Goal: Navigation & Orientation: Find specific page/section

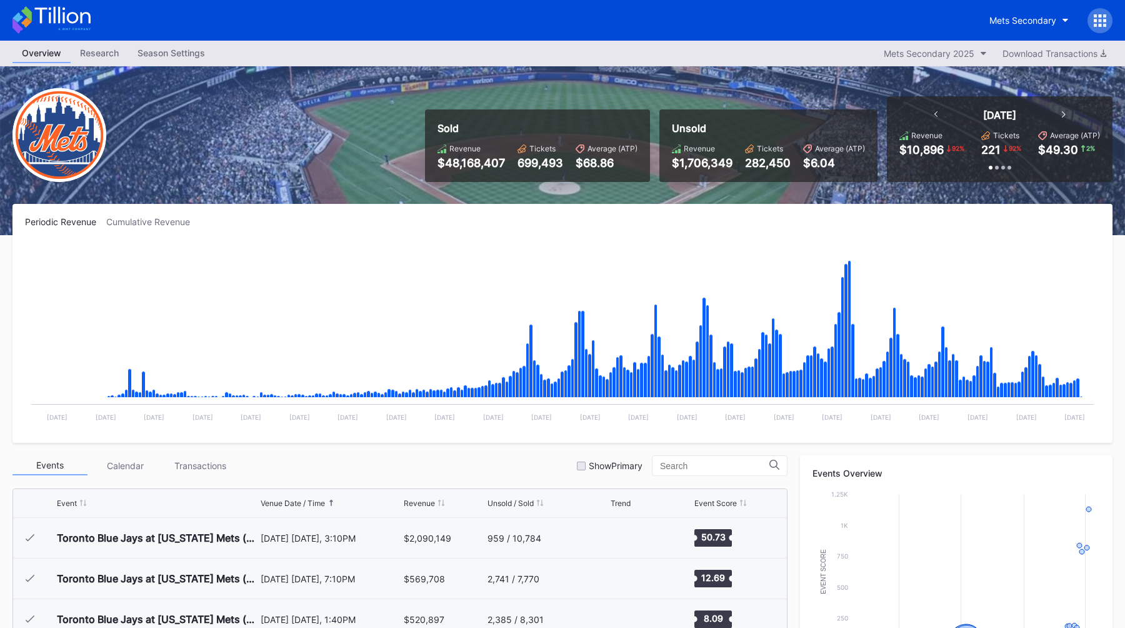
scroll to position [2885, 0]
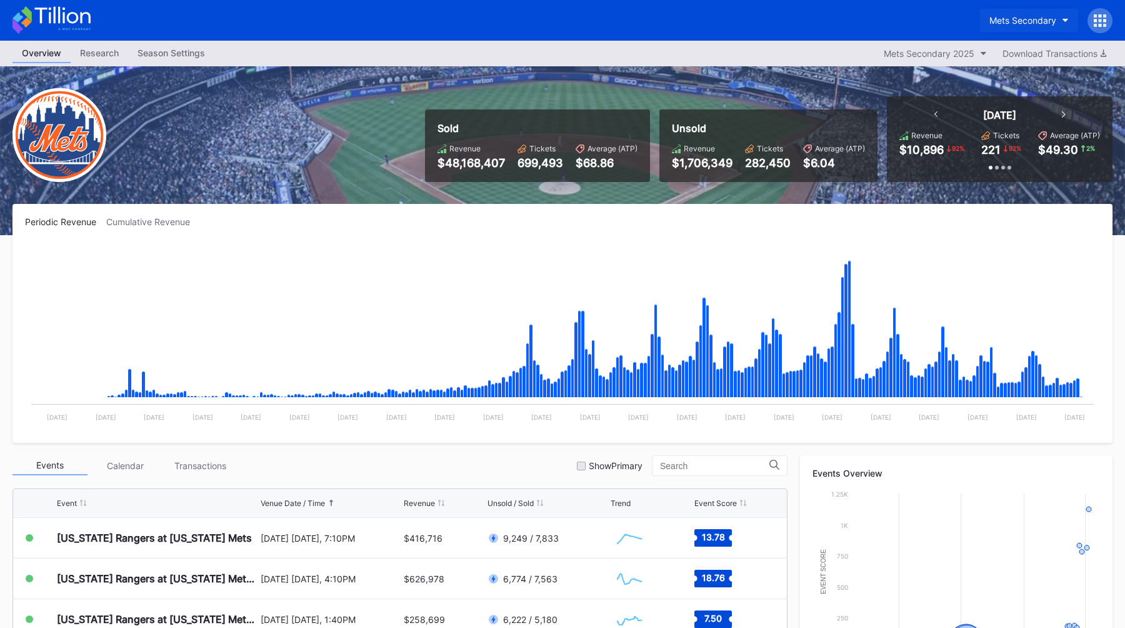
click at [1030, 15] on div "Mets Secondary" at bounding box center [1023, 20] width 67 height 11
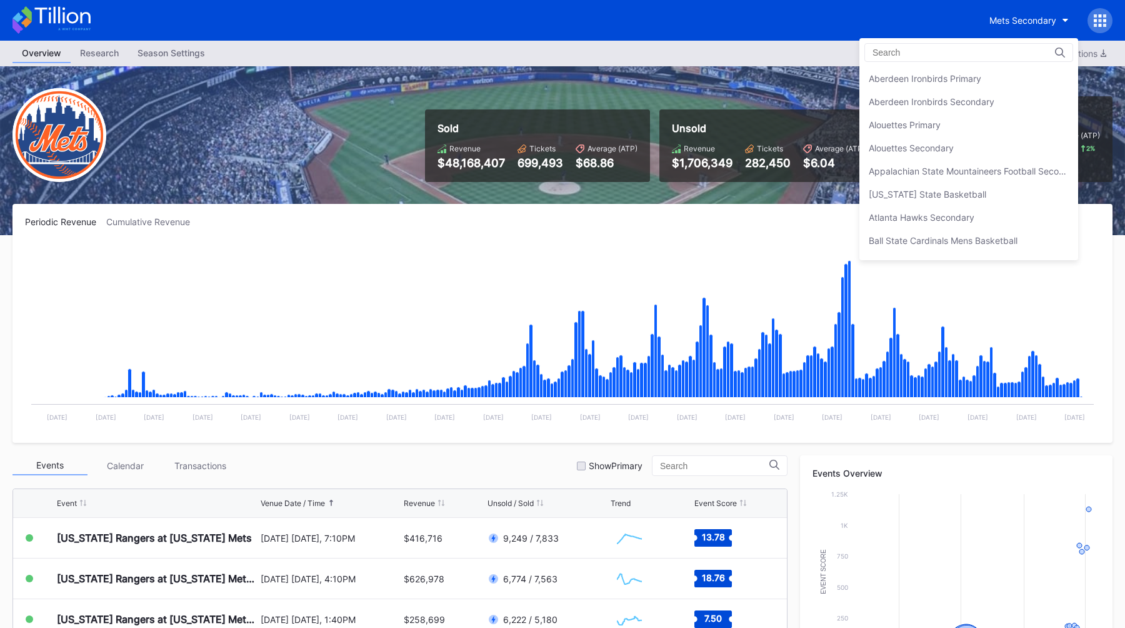
scroll to position [1966, 0]
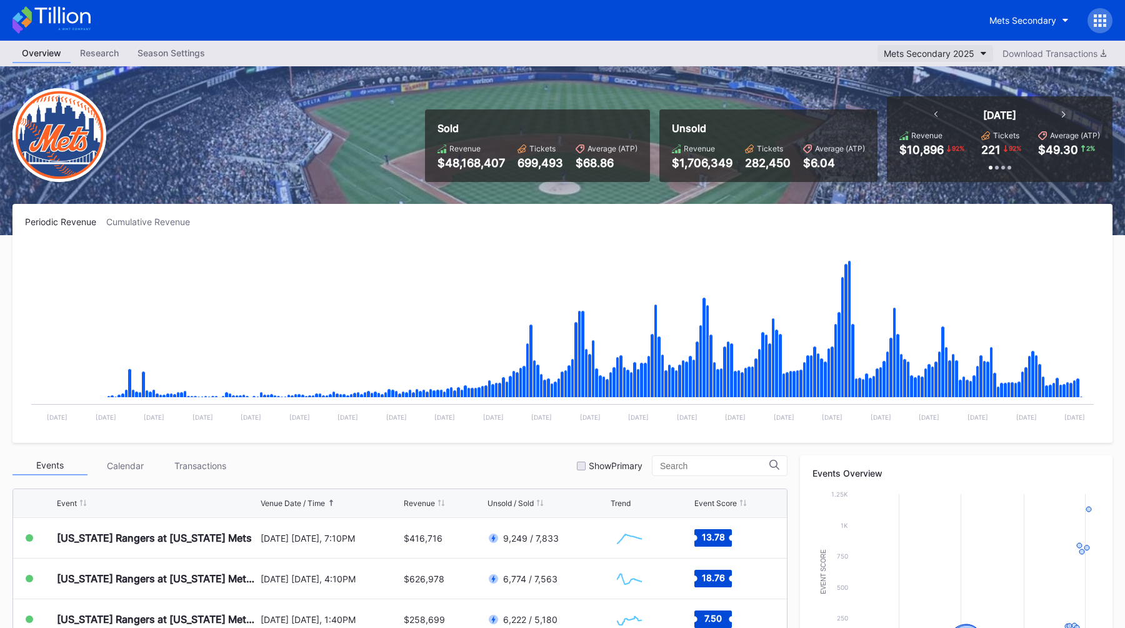
click at [918, 49] on div "Mets Secondary 2025" at bounding box center [929, 53] width 91 height 11
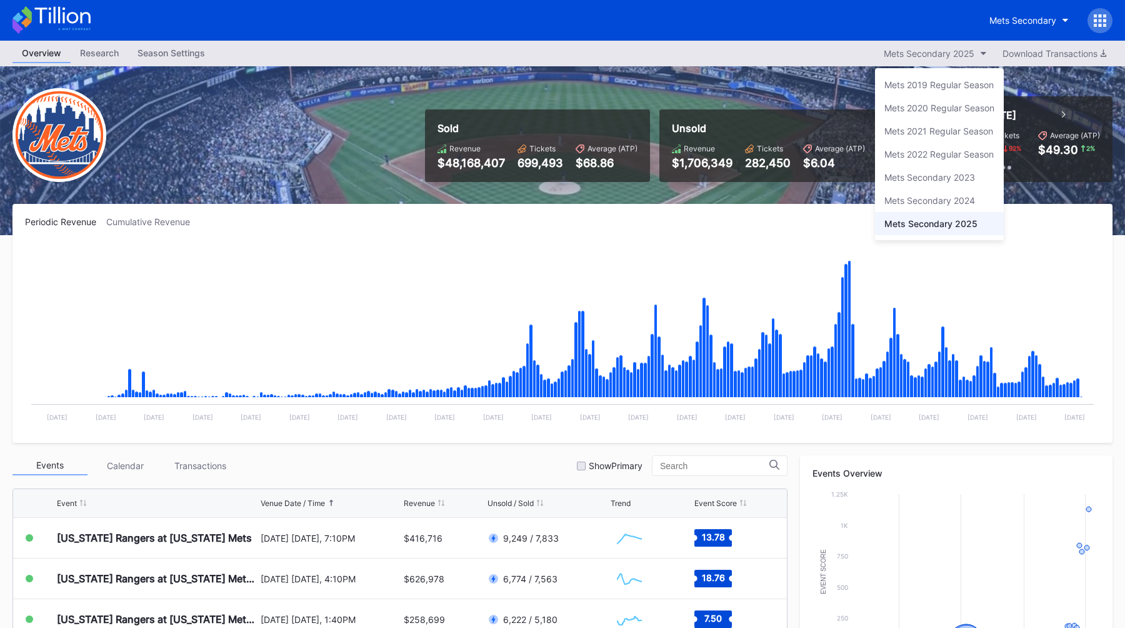
click at [916, 201] on div "Mets Secondary 2024" at bounding box center [930, 200] width 91 height 11
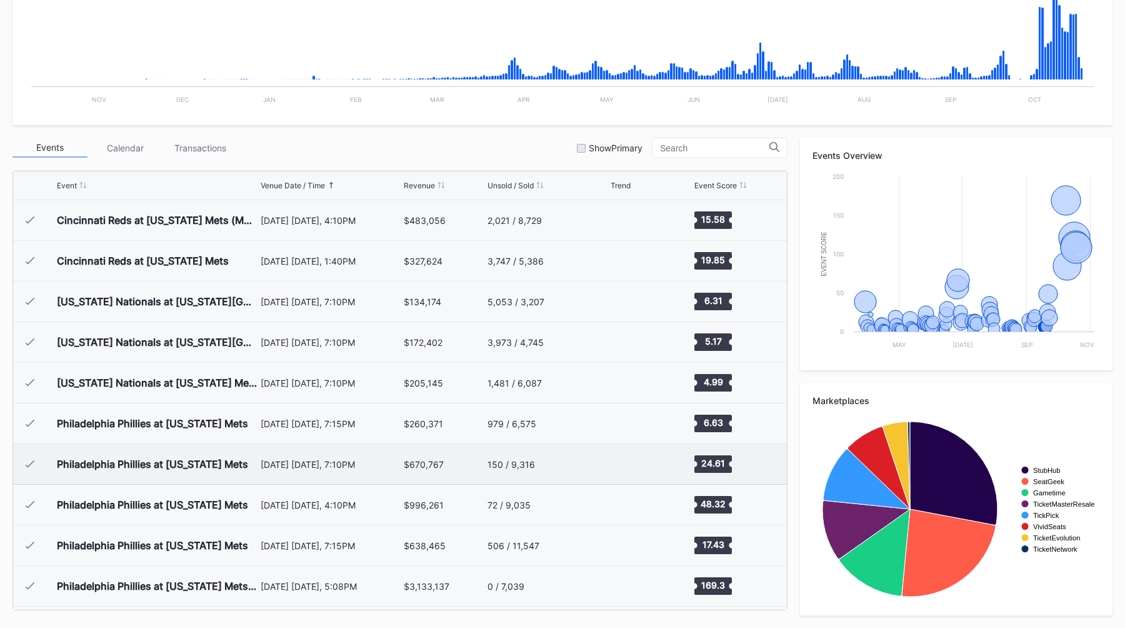
scroll to position [3044, 0]
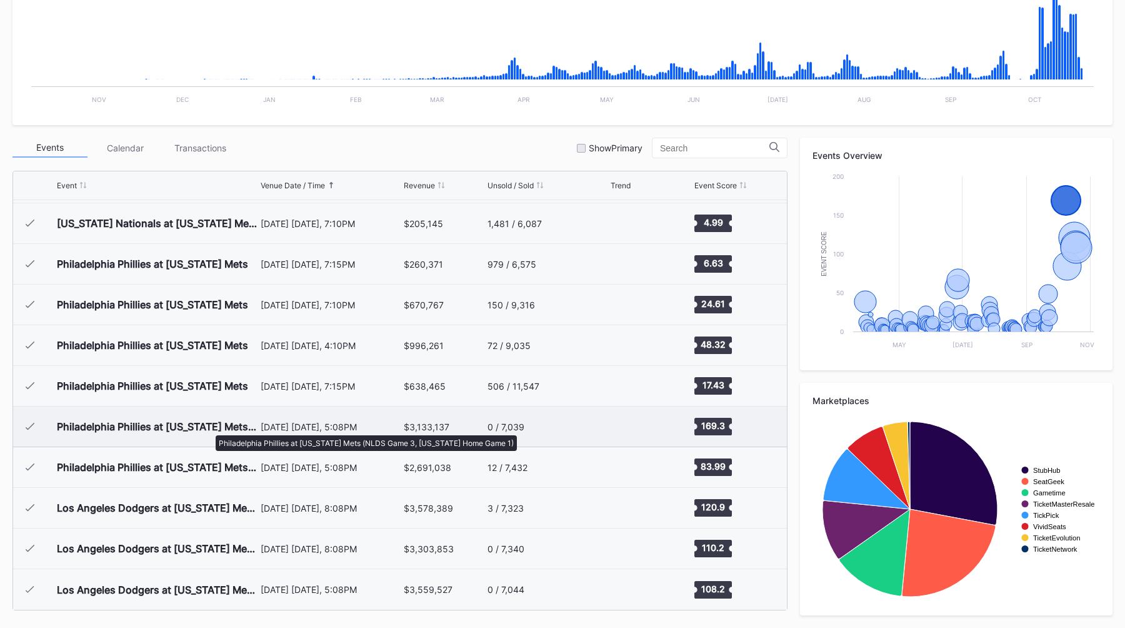
click at [209, 429] on div "Philadelphia Phillies at [US_STATE] Mets (NLDS Game 3, [US_STATE] Home Game 1)" at bounding box center [157, 426] width 201 height 13
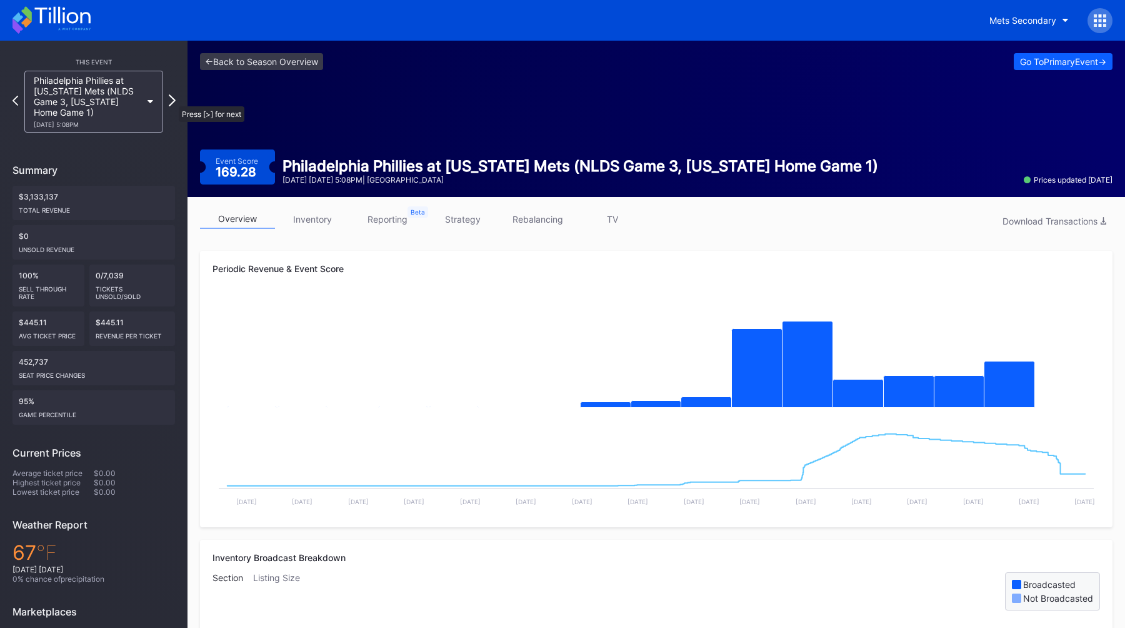
click at [173, 100] on icon at bounding box center [172, 100] width 7 height 12
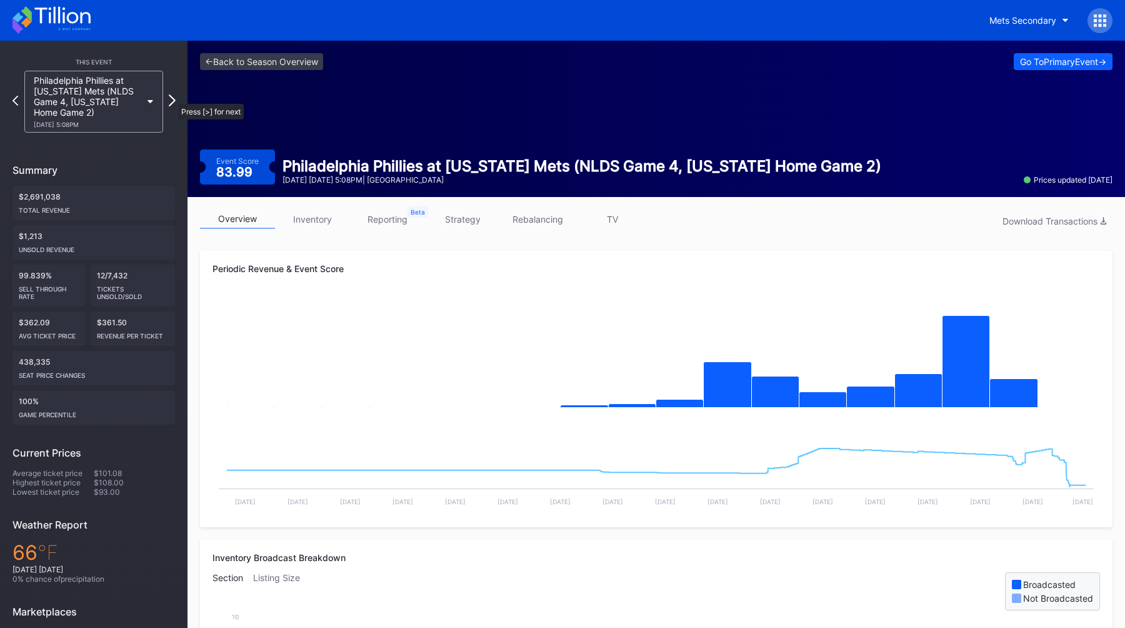
click at [172, 98] on icon at bounding box center [172, 100] width 7 height 12
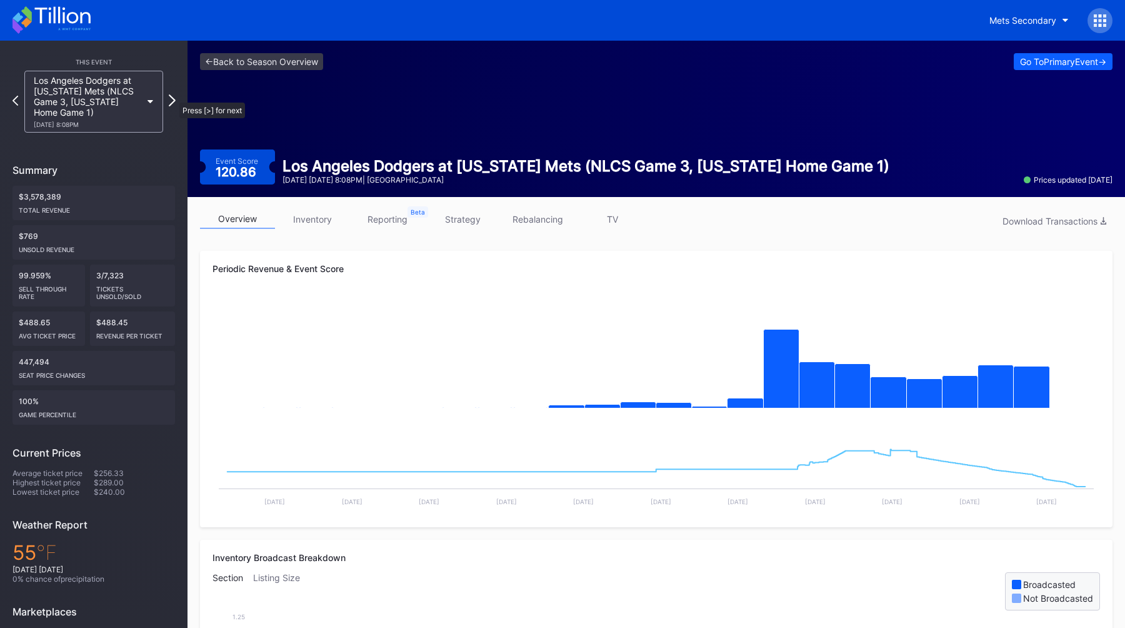
click at [173, 96] on icon at bounding box center [172, 100] width 7 height 12
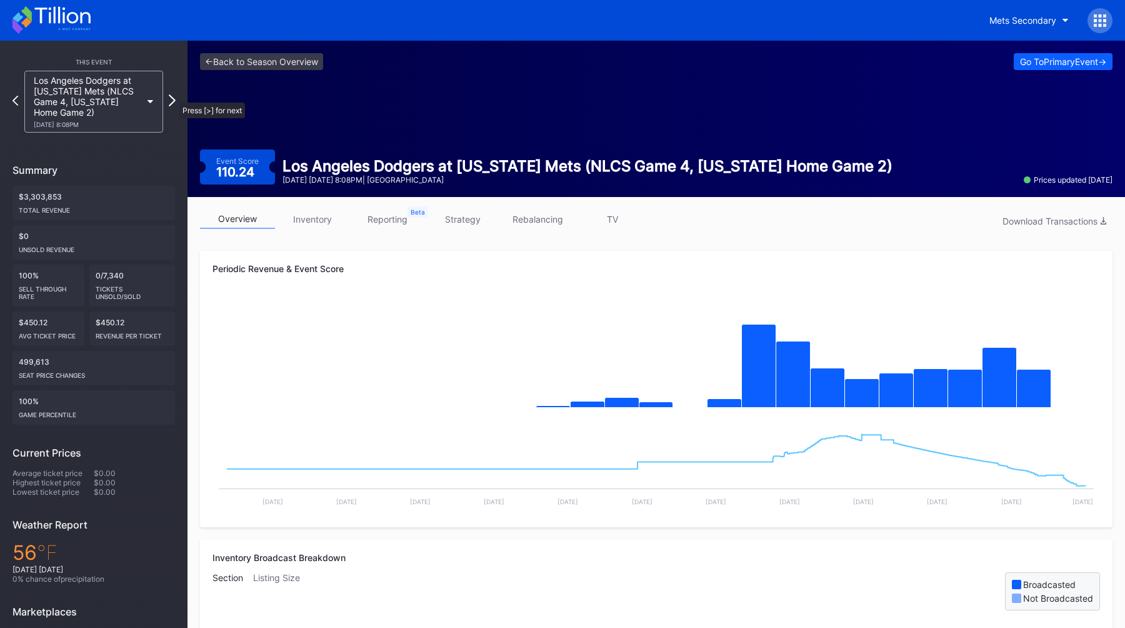
click at [173, 97] on icon at bounding box center [172, 100] width 7 height 12
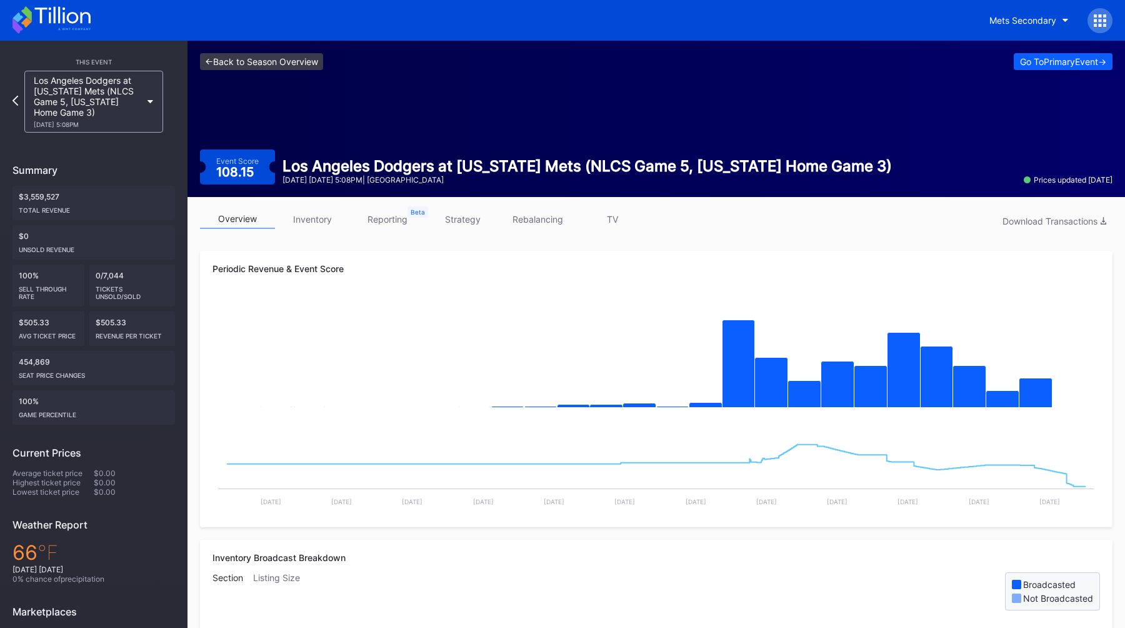
click at [296, 66] on link "<- Back to Season Overview" at bounding box center [261, 61] width 123 height 17
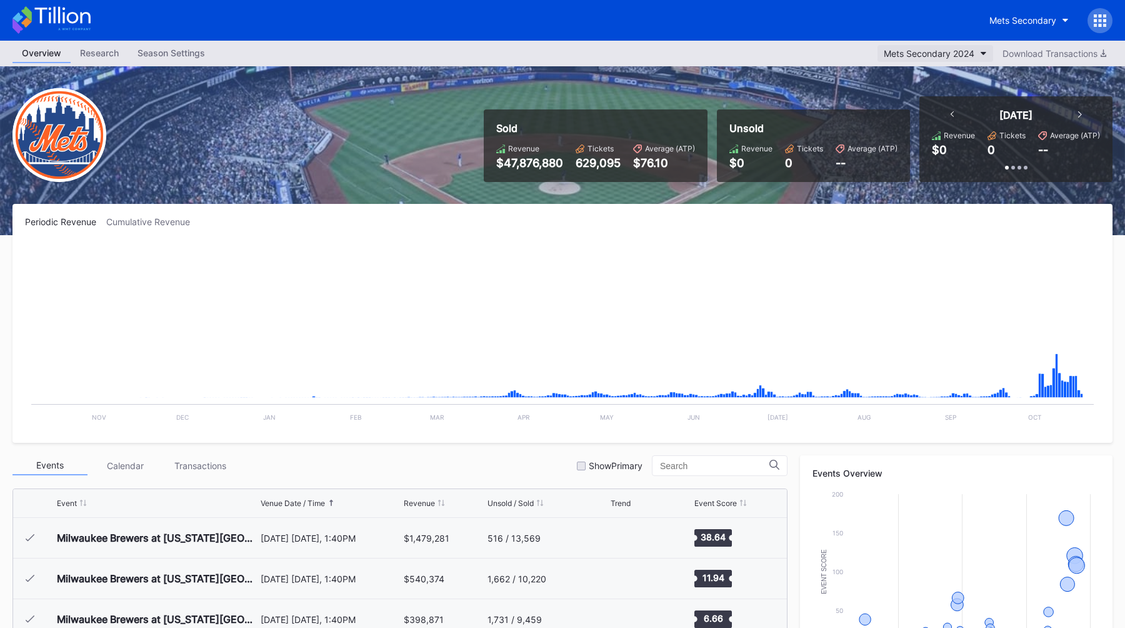
click at [943, 59] on button "Mets Secondary 2024" at bounding box center [936, 53] width 116 height 17
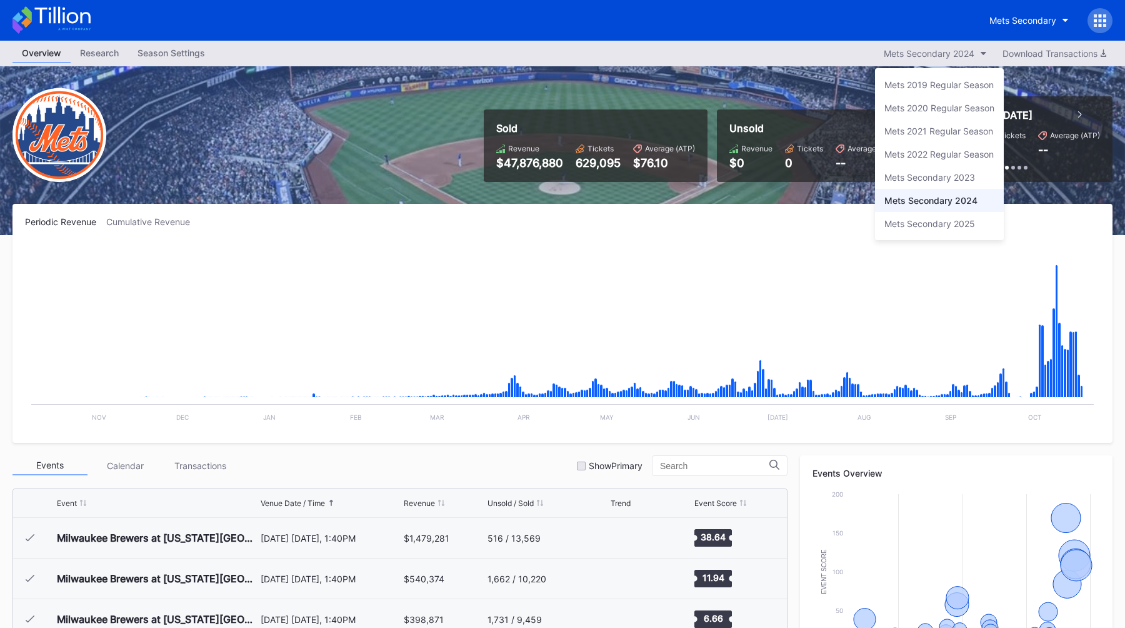
click at [916, 231] on div "Mets Secondary 2025" at bounding box center [939, 223] width 129 height 23
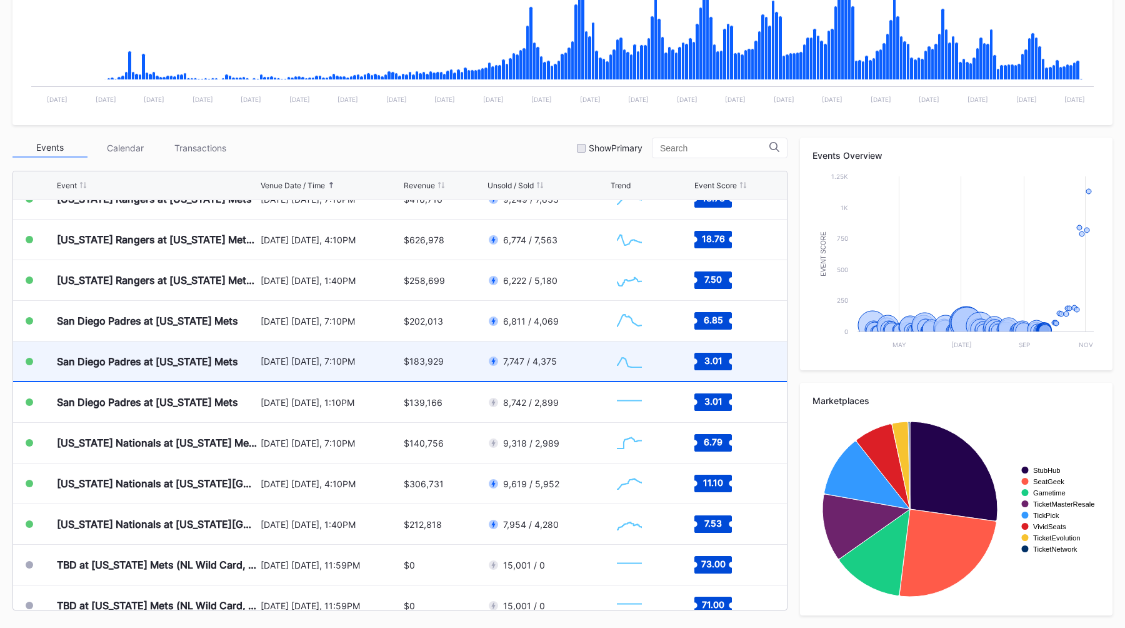
scroll to position [2907, 0]
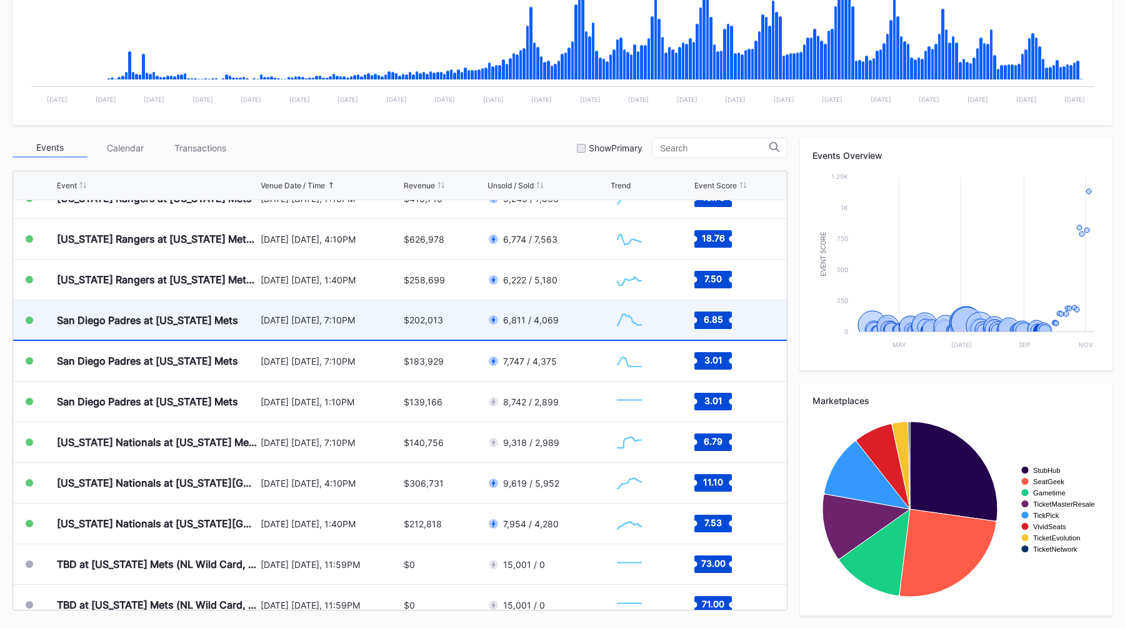
click at [213, 325] on div "San Diego Padres at [US_STATE] Mets" at bounding box center [147, 320] width 181 height 13
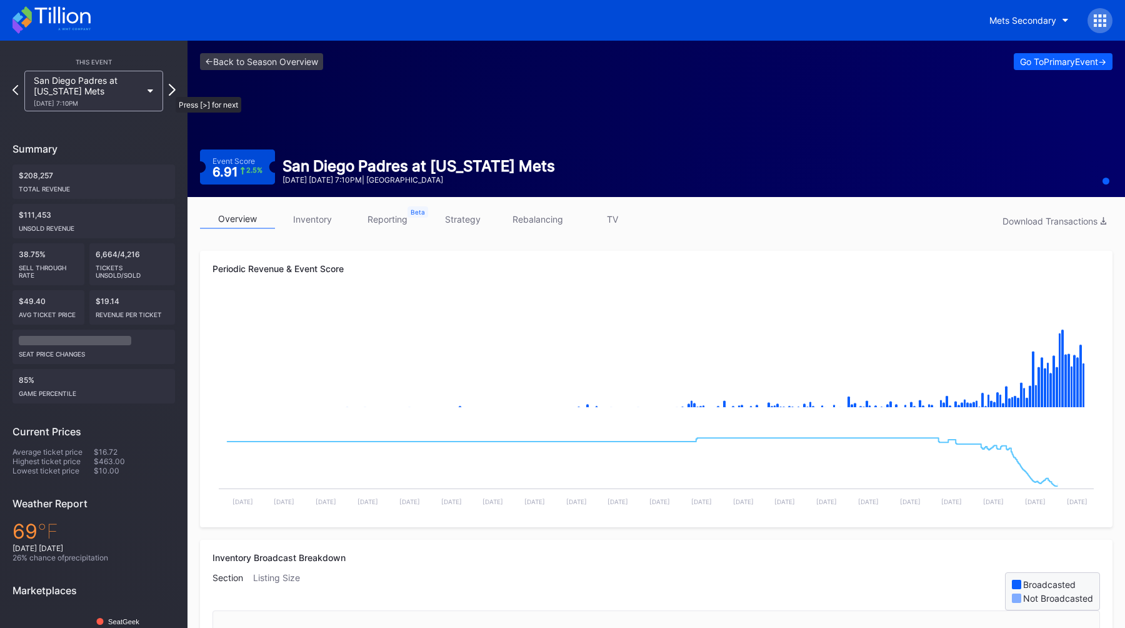
click at [169, 91] on icon at bounding box center [172, 90] width 7 height 12
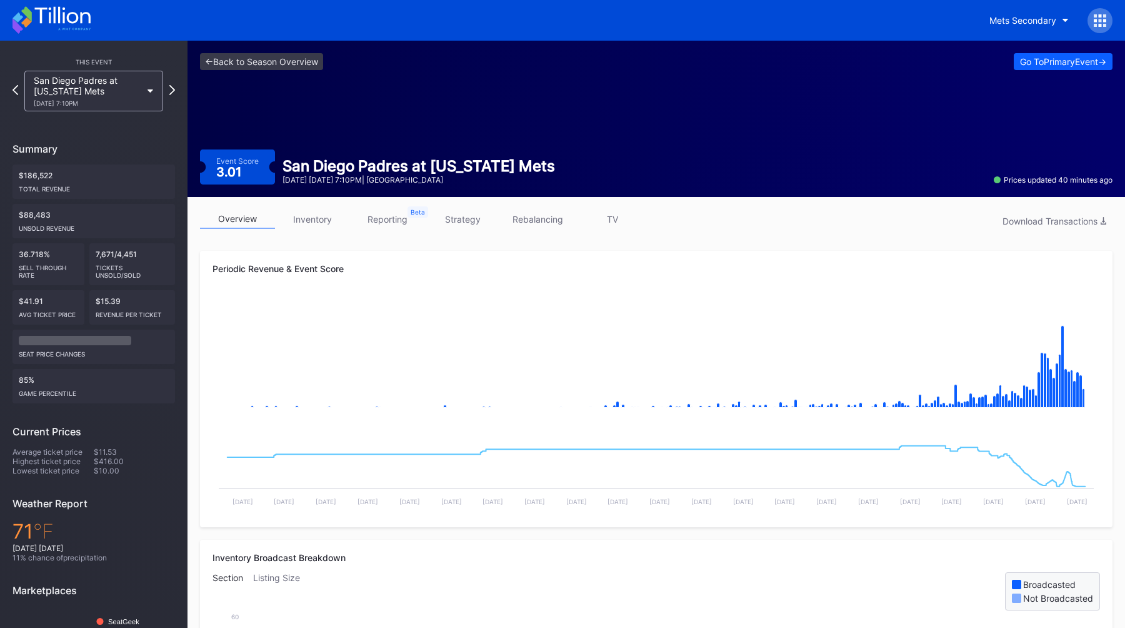
click at [384, 103] on div "<- Back to Season Overview Go To Primary Event -> Event Score 3.01 San Diego Pa…" at bounding box center [657, 119] width 938 height 156
